Goal: Information Seeking & Learning: Find specific fact

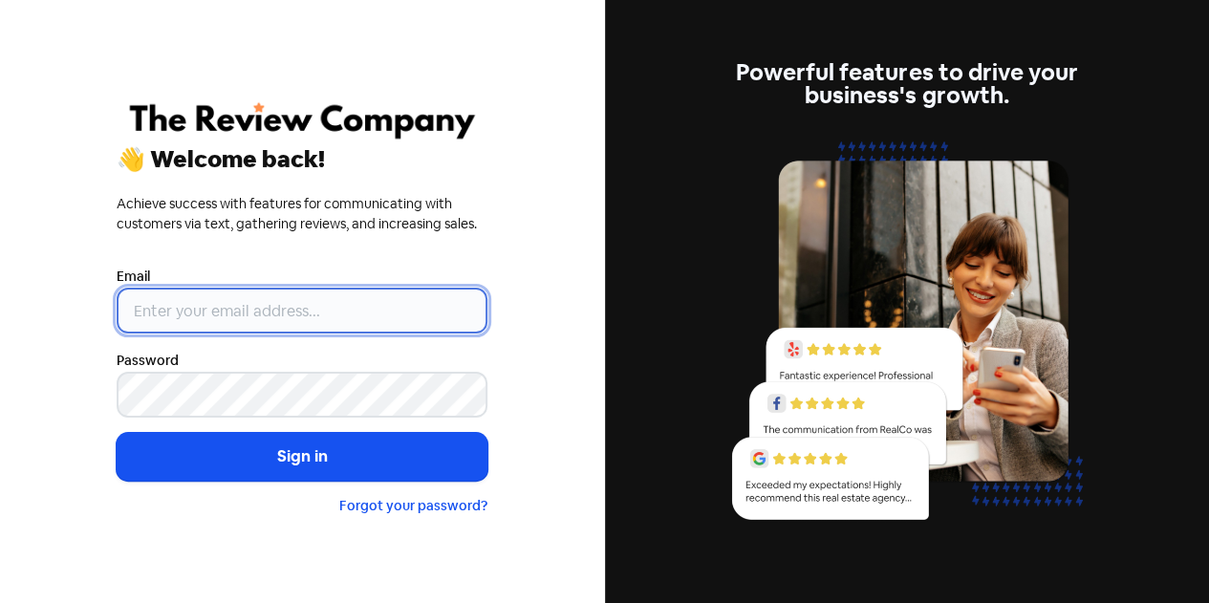
type input "[EMAIL_ADDRESS][DOMAIN_NAME]"
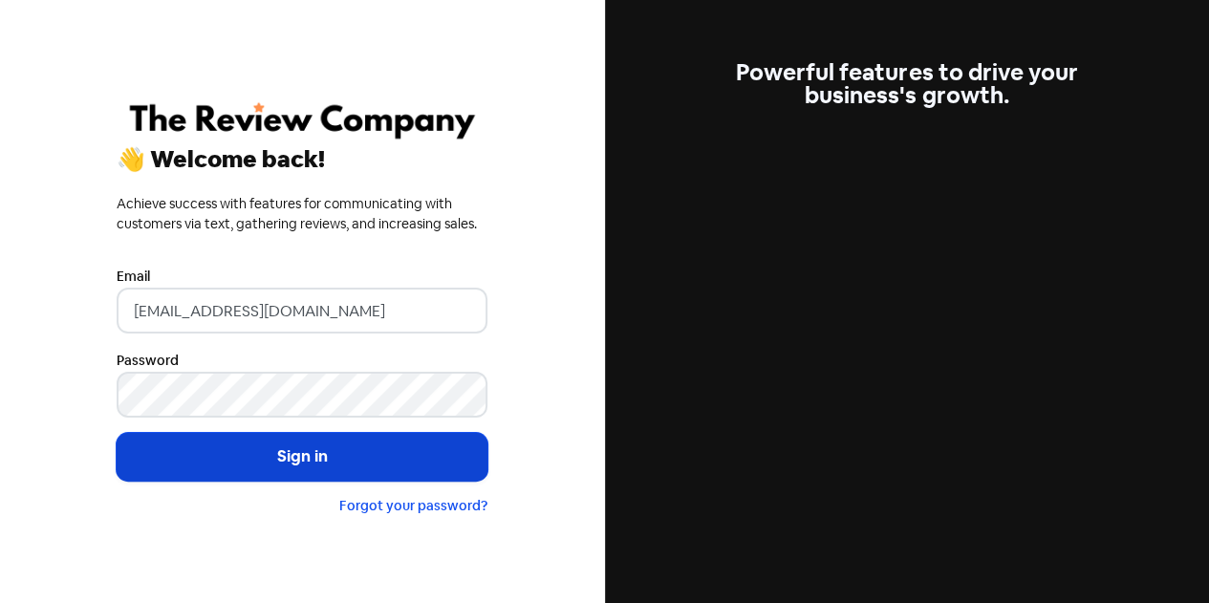
click at [325, 444] on button "Sign in" at bounding box center [302, 457] width 371 height 48
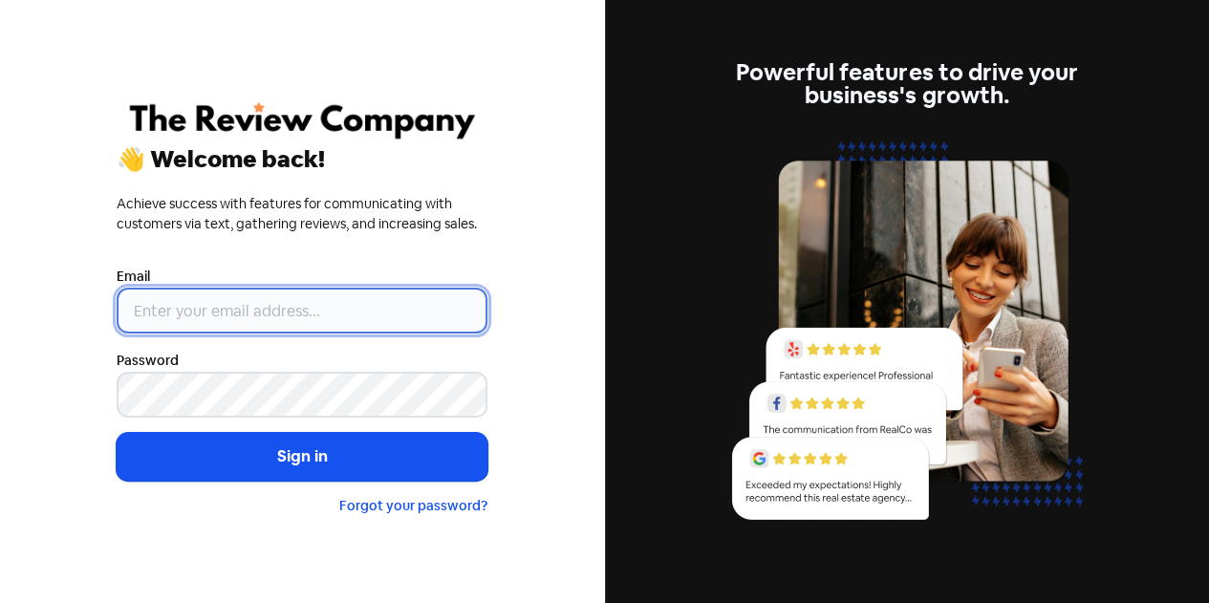
click at [231, 300] on input "email" at bounding box center [302, 311] width 371 height 46
type input "[EMAIL_ADDRESS][DOMAIN_NAME]"
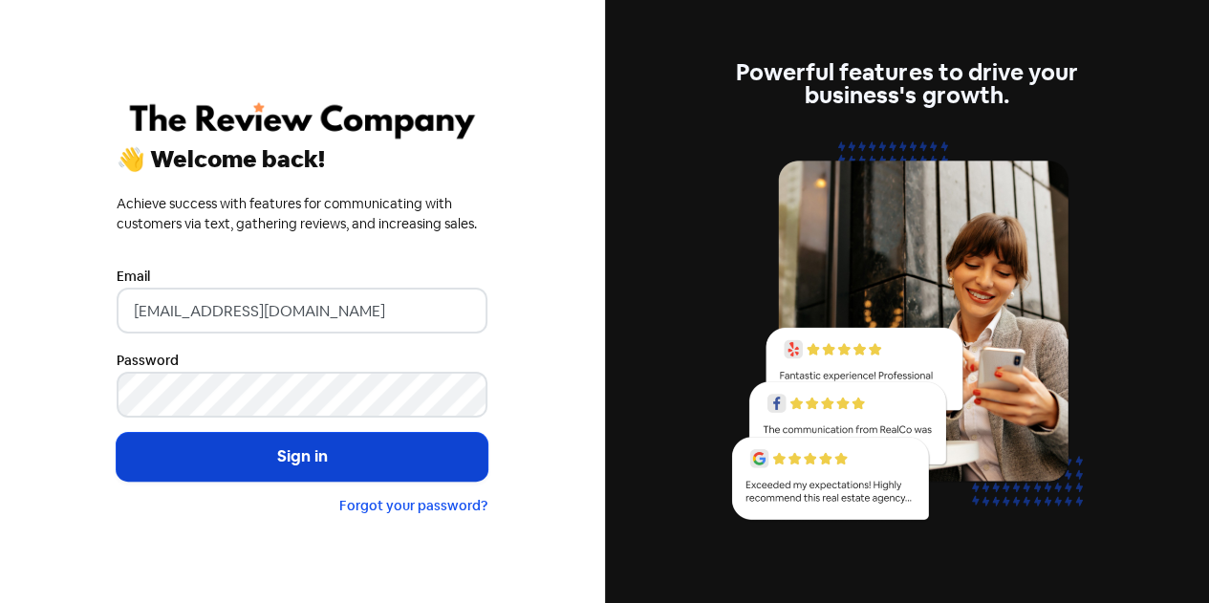
drag, startPoint x: 256, startPoint y: 458, endPoint x: 386, endPoint y: 471, distance: 130.6
click at [256, 458] on button "Sign in" at bounding box center [302, 457] width 371 height 48
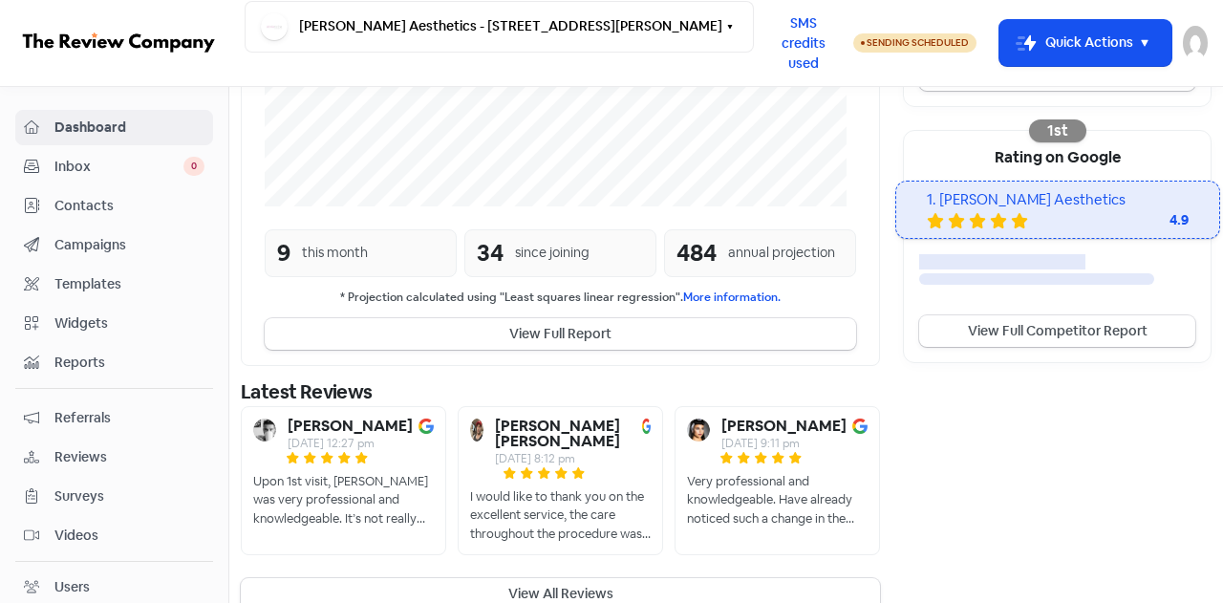
scroll to position [616, 0]
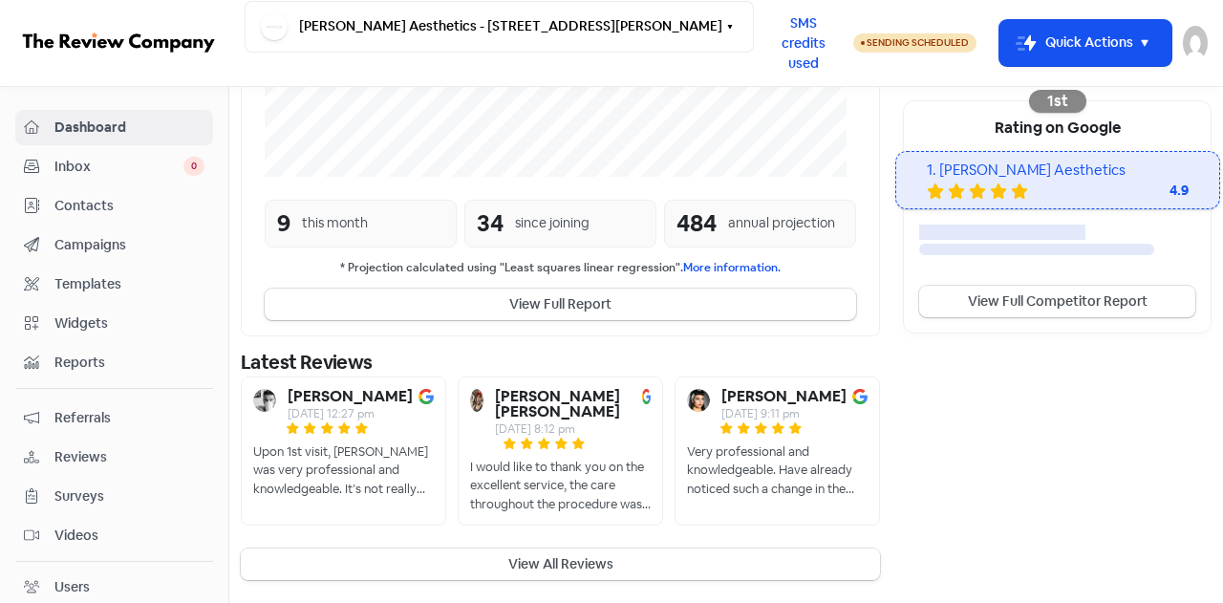
click at [590, 560] on button "View All Reviews" at bounding box center [560, 564] width 639 height 32
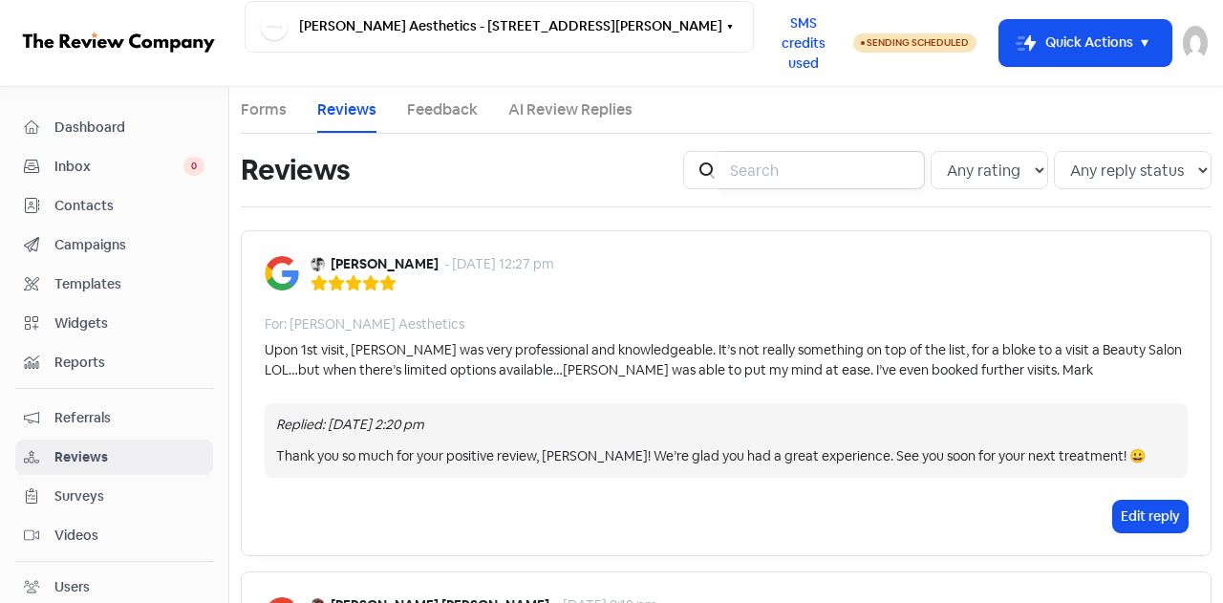
click at [820, 169] on input "search" at bounding box center [821, 170] width 206 height 38
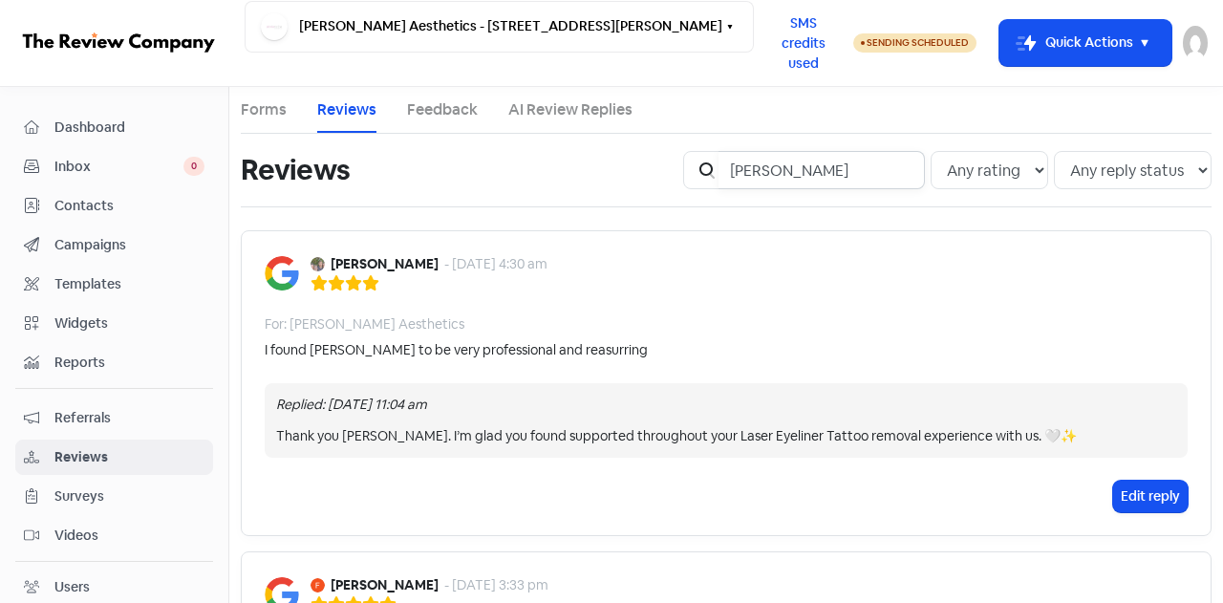
type input "[PERSON_NAME]"
